Goal: Book appointment/travel/reservation

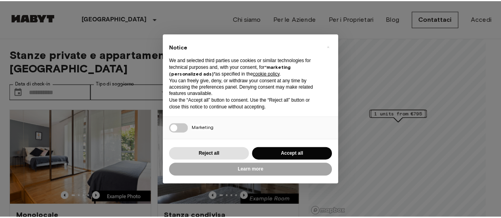
scroll to position [34, 0]
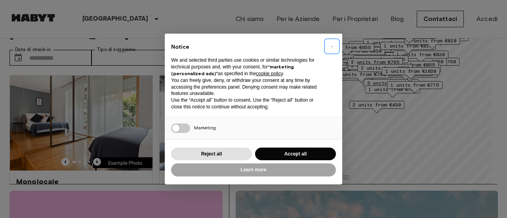
click at [331, 48] on span "×" at bounding box center [332, 47] width 3 height 10
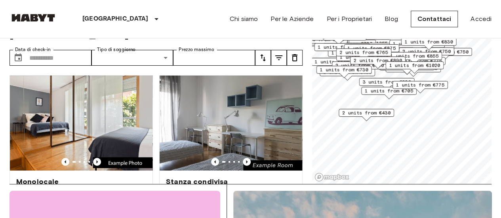
scroll to position [0, 0]
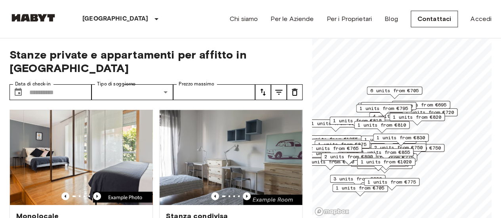
scroll to position [0, 0]
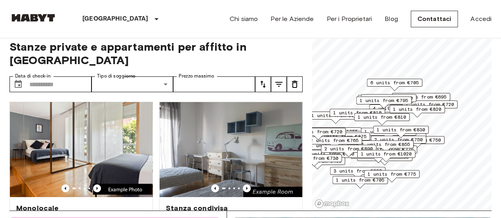
scroll to position [8, 0]
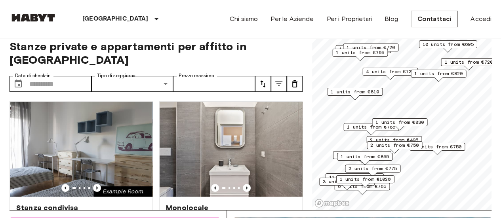
click at [407, 137] on span "2 units from €495" at bounding box center [394, 140] width 48 height 7
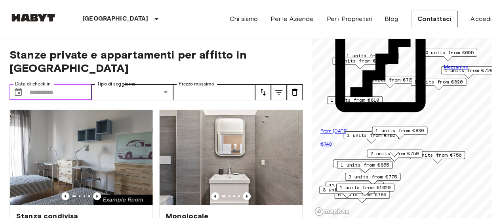
click at [64, 84] on input "Data di check-in" at bounding box center [60, 92] width 62 height 16
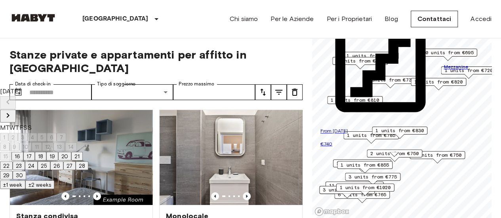
click at [13, 111] on icon "Next month" at bounding box center [8, 116] width 10 height 10
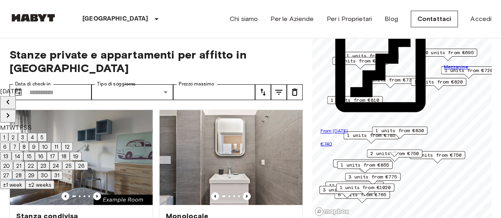
click at [13, 111] on icon "Next month" at bounding box center [8, 116] width 10 height 10
click at [84, 170] on button "22" at bounding box center [77, 166] width 13 height 9
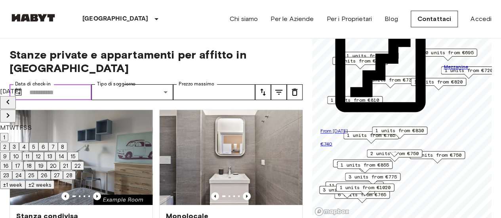
type input "**********"
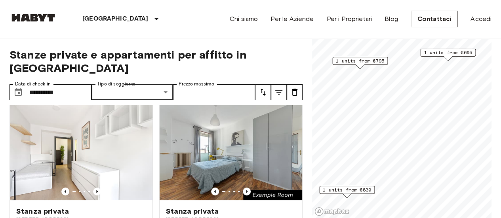
scroll to position [5, 0]
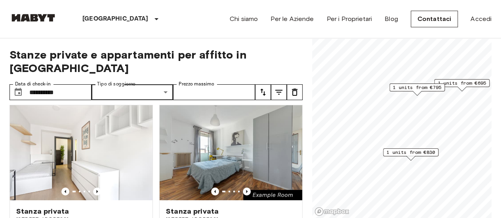
click at [467, 83] on span "1 units from €695" at bounding box center [462, 83] width 48 height 7
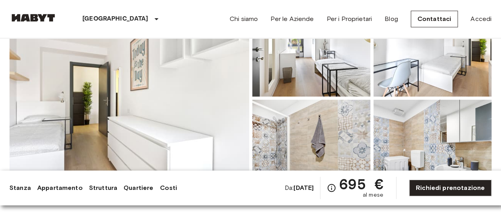
scroll to position [109, 0]
click at [216, 101] on img at bounding box center [130, 97] width 240 height 211
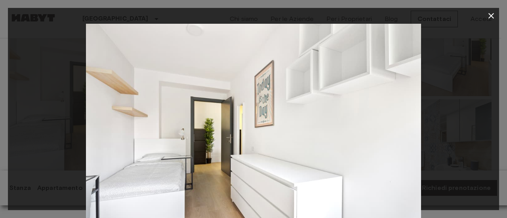
click at [492, 87] on div at bounding box center [254, 136] width 492 height 224
click at [496, 18] on icon "button" at bounding box center [492, 16] width 10 height 10
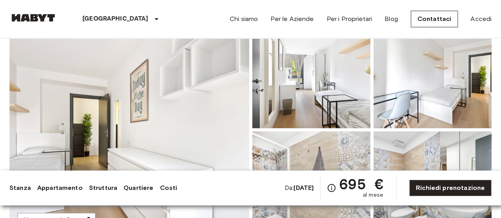
scroll to position [41, 0]
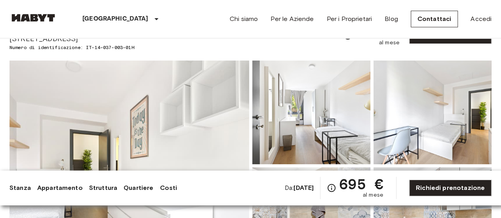
click at [232, 93] on img at bounding box center [130, 166] width 240 height 211
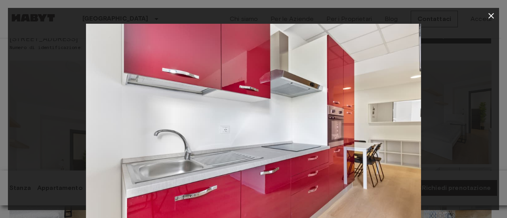
click at [492, 14] on icon "button" at bounding box center [492, 16] width 10 height 10
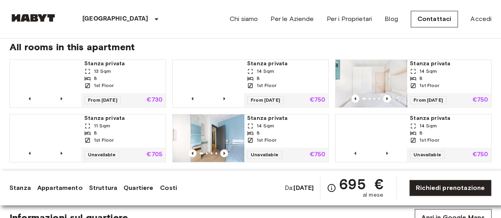
scroll to position [546, 0]
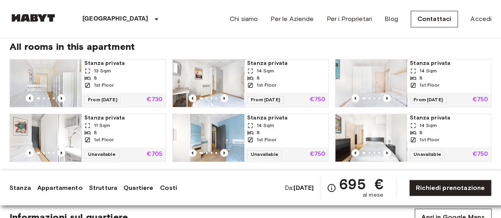
click at [379, 78] on img at bounding box center [371, 83] width 71 height 48
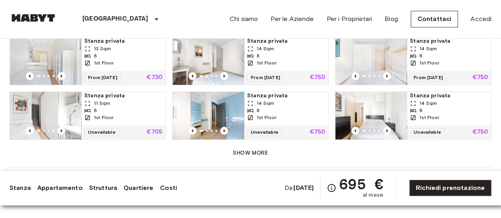
scroll to position [569, 0]
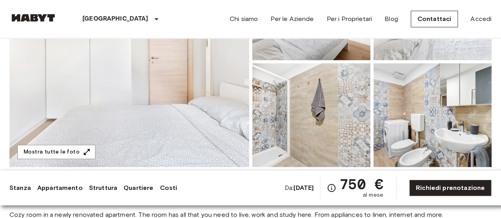
scroll to position [146, 0]
click at [40, 158] on button "Mostra tutte le foto" at bounding box center [56, 152] width 78 height 15
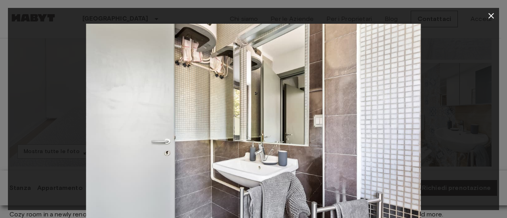
click at [436, 44] on div at bounding box center [254, 136] width 492 height 224
click at [490, 12] on icon "button" at bounding box center [492, 16] width 10 height 10
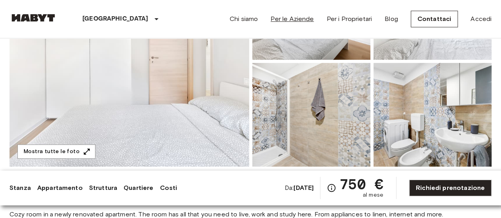
scroll to position [0, 0]
